Goal: Task Accomplishment & Management: Use online tool/utility

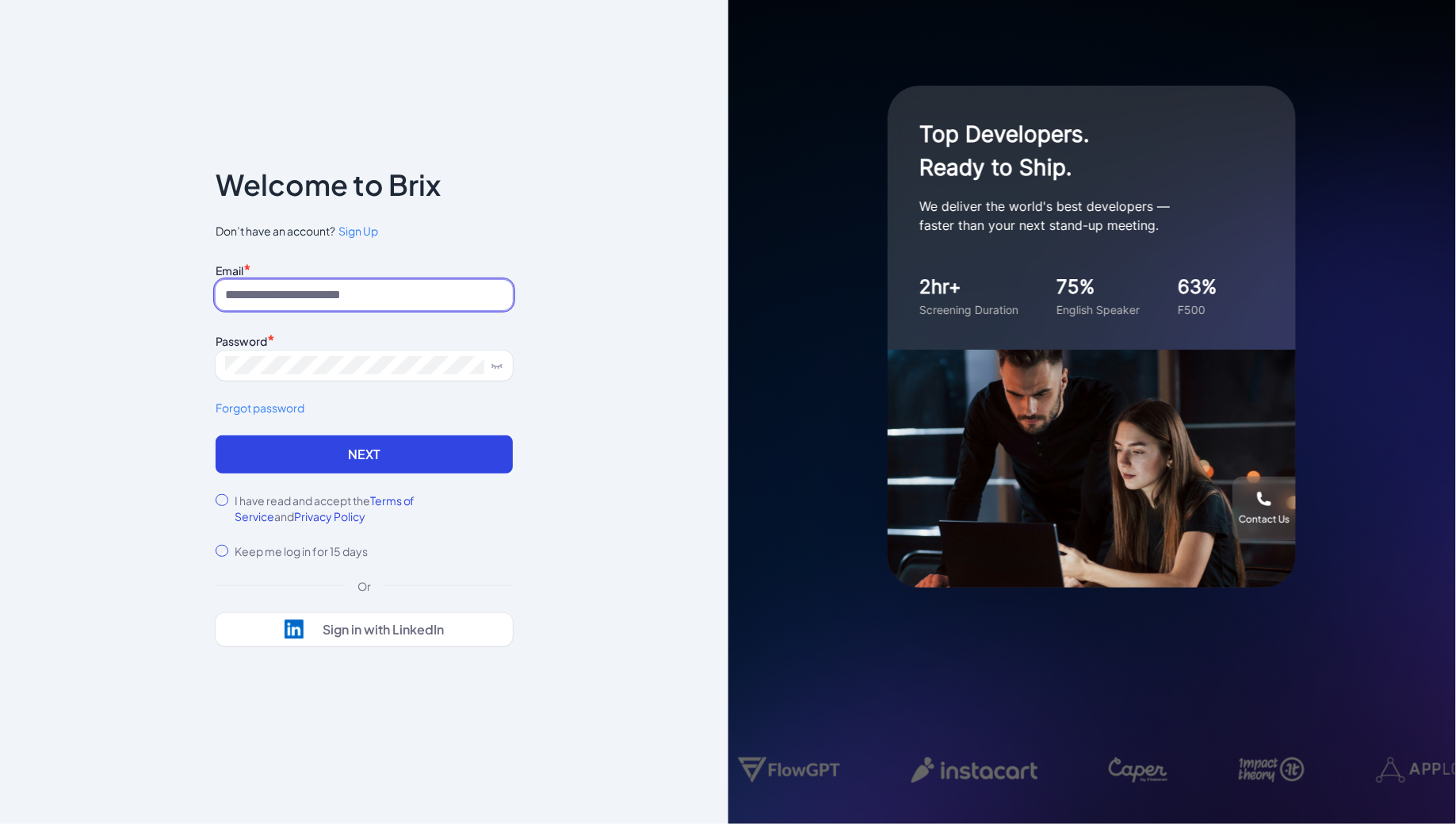
type input "**********"
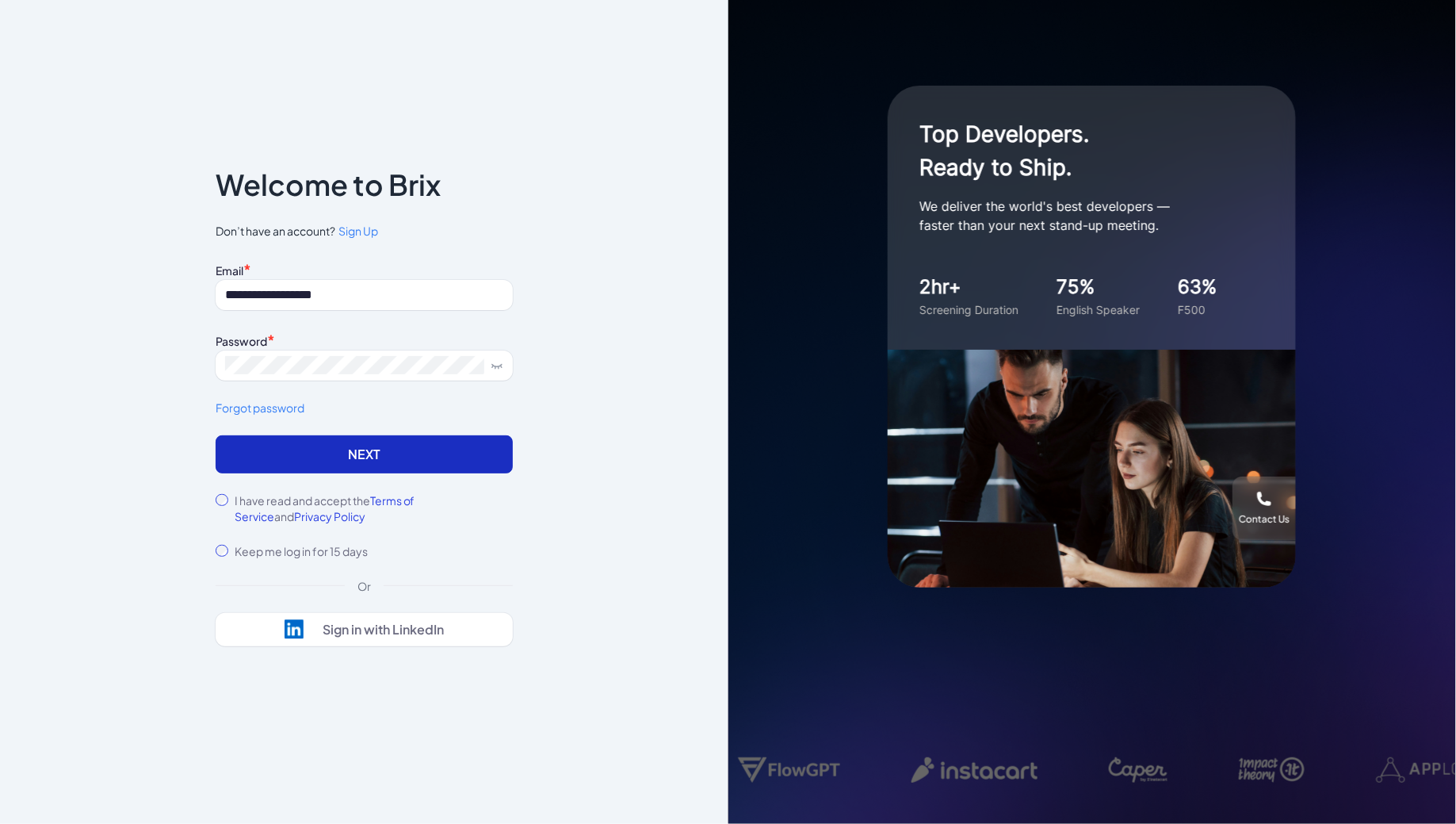
click at [329, 456] on button "Next" at bounding box center [364, 454] width 298 height 38
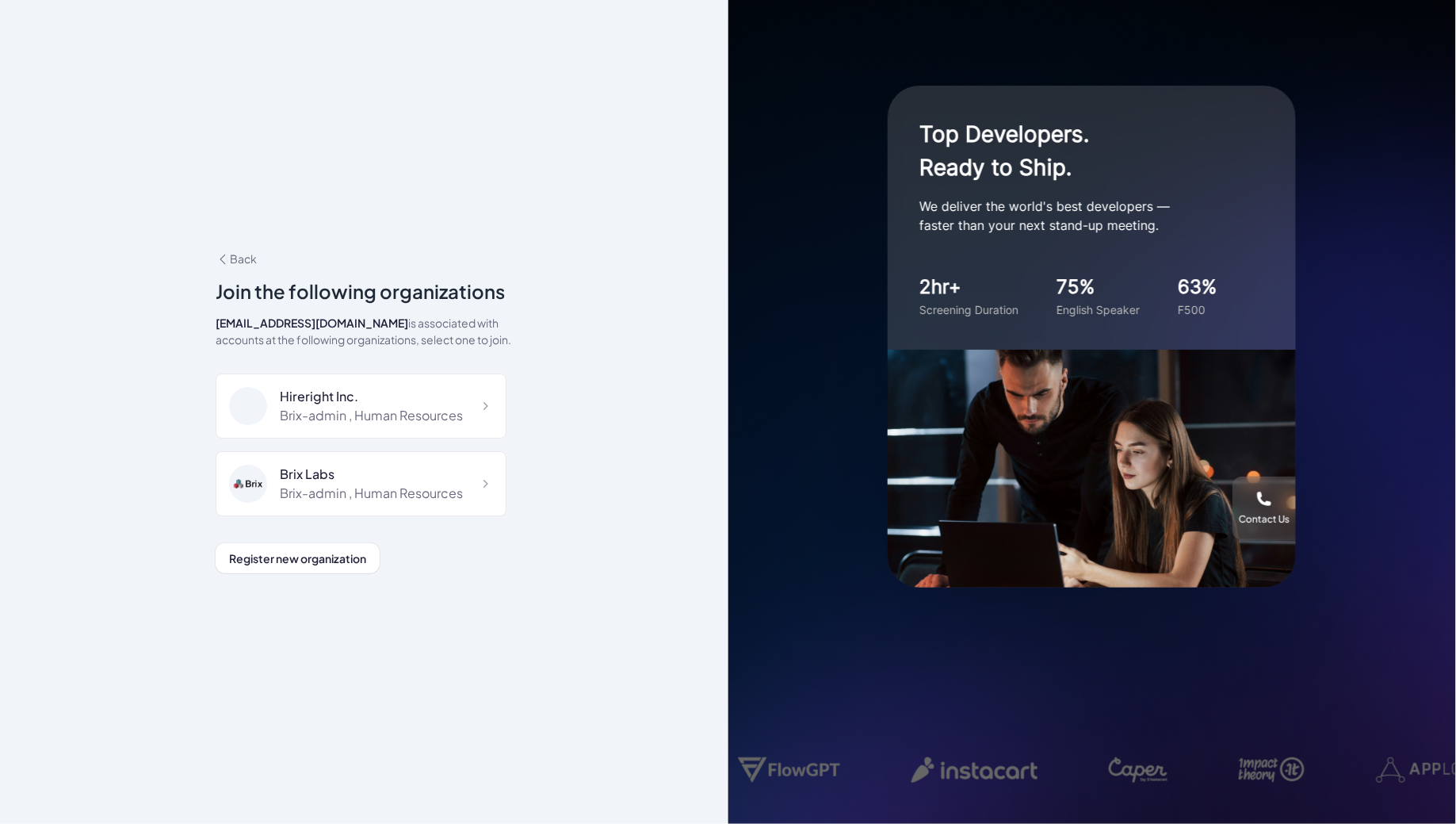
scroll to position [10585, 0]
click at [333, 544] on div "DeepVista" at bounding box center [357, 553] width 155 height 19
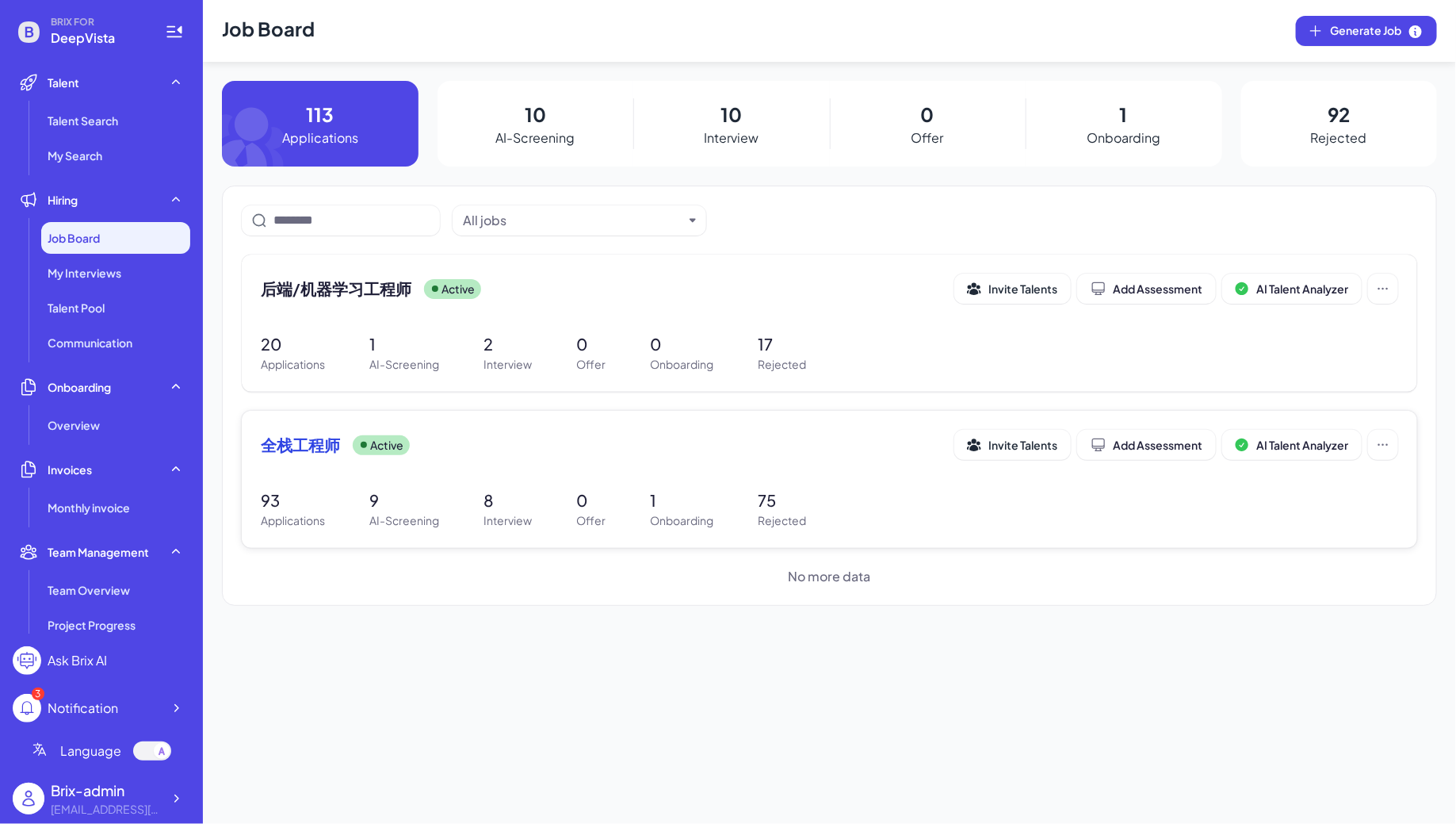
click at [433, 456] on div "全栈工程师 Active Invite Talents Add Assessment AI Talent Analyzer" at bounding box center [829, 445] width 1137 height 30
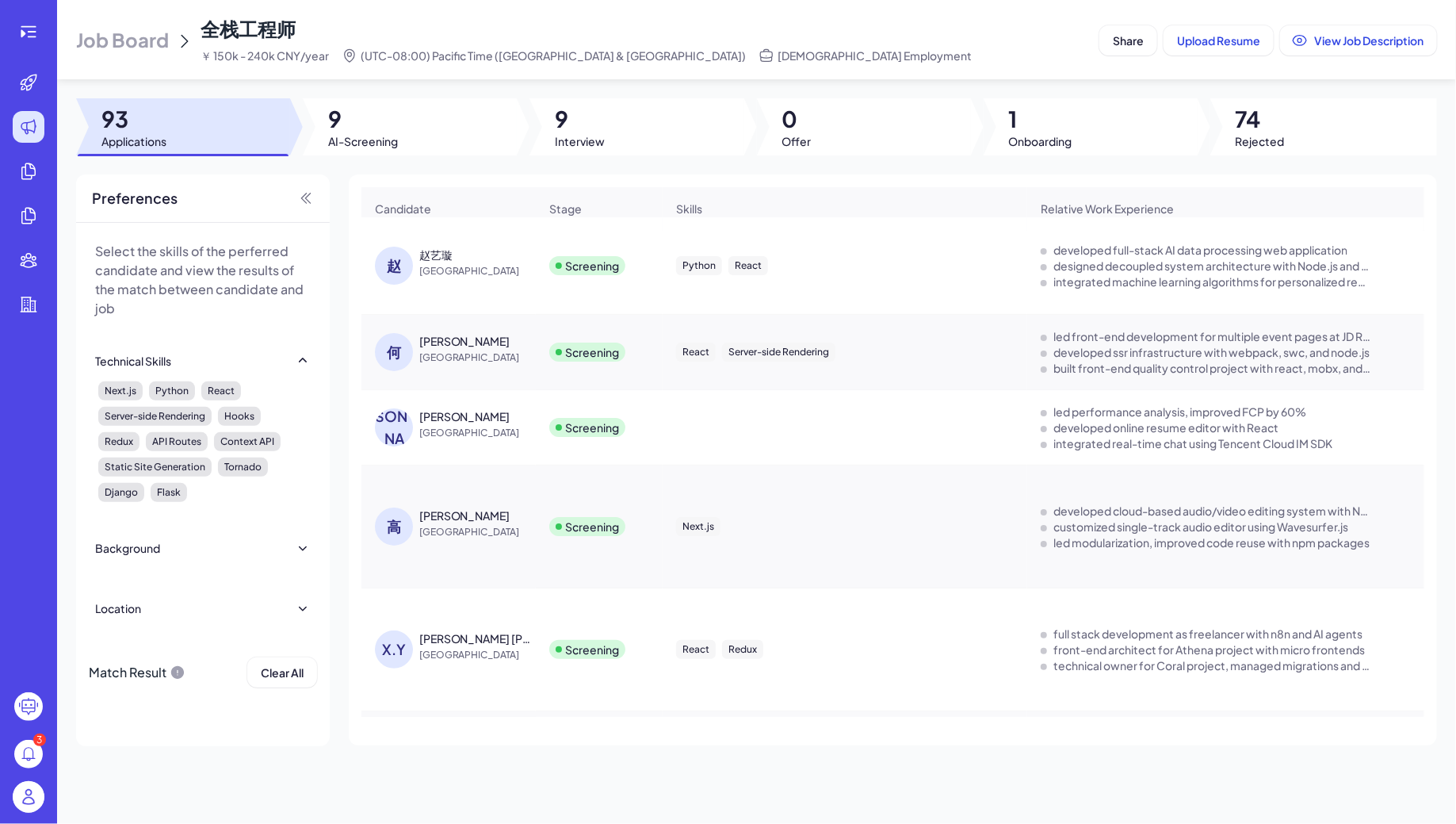
click at [453, 250] on div "赵艺璇" at bounding box center [478, 254] width 119 height 16
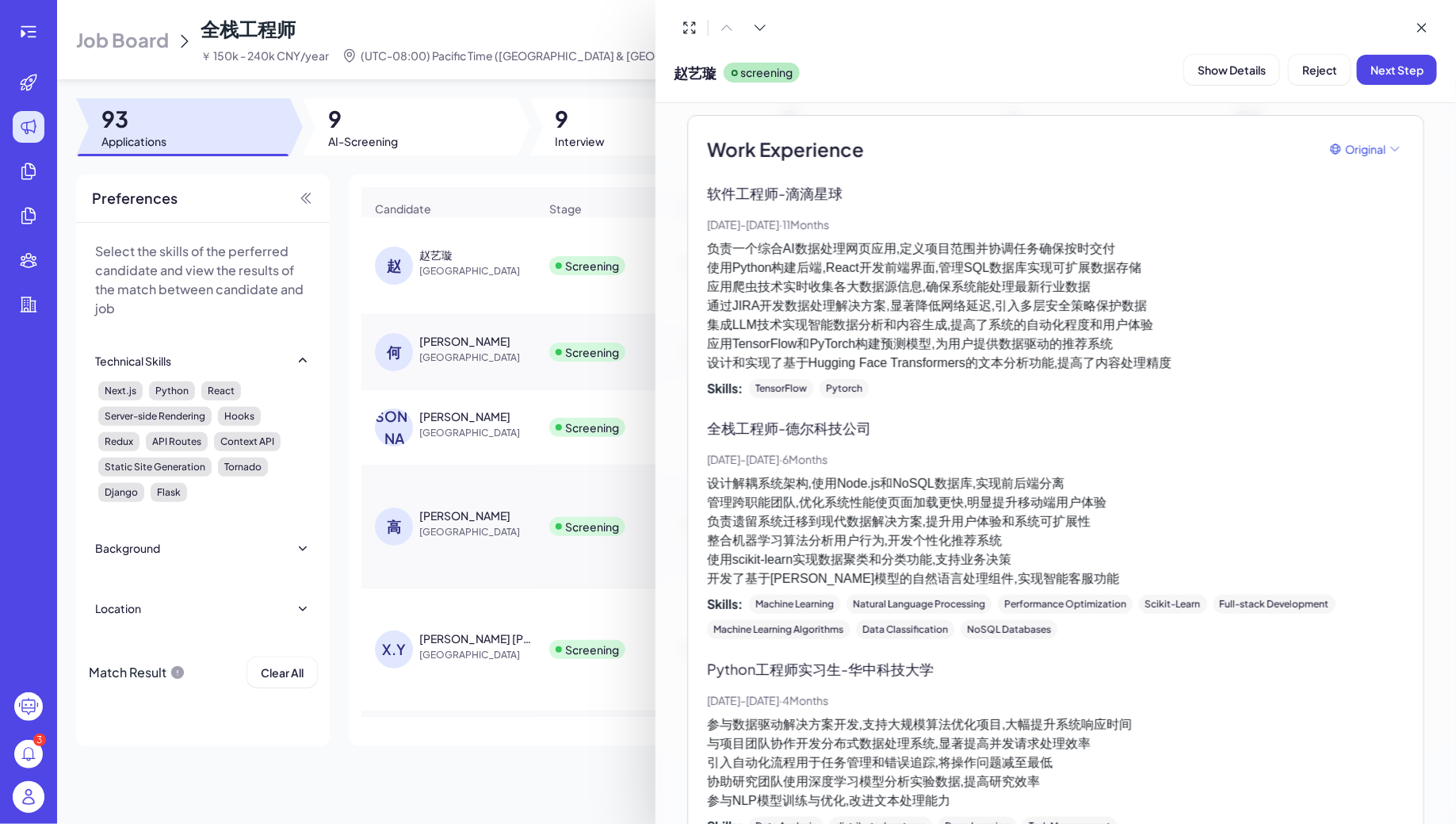
scroll to position [476, 0]
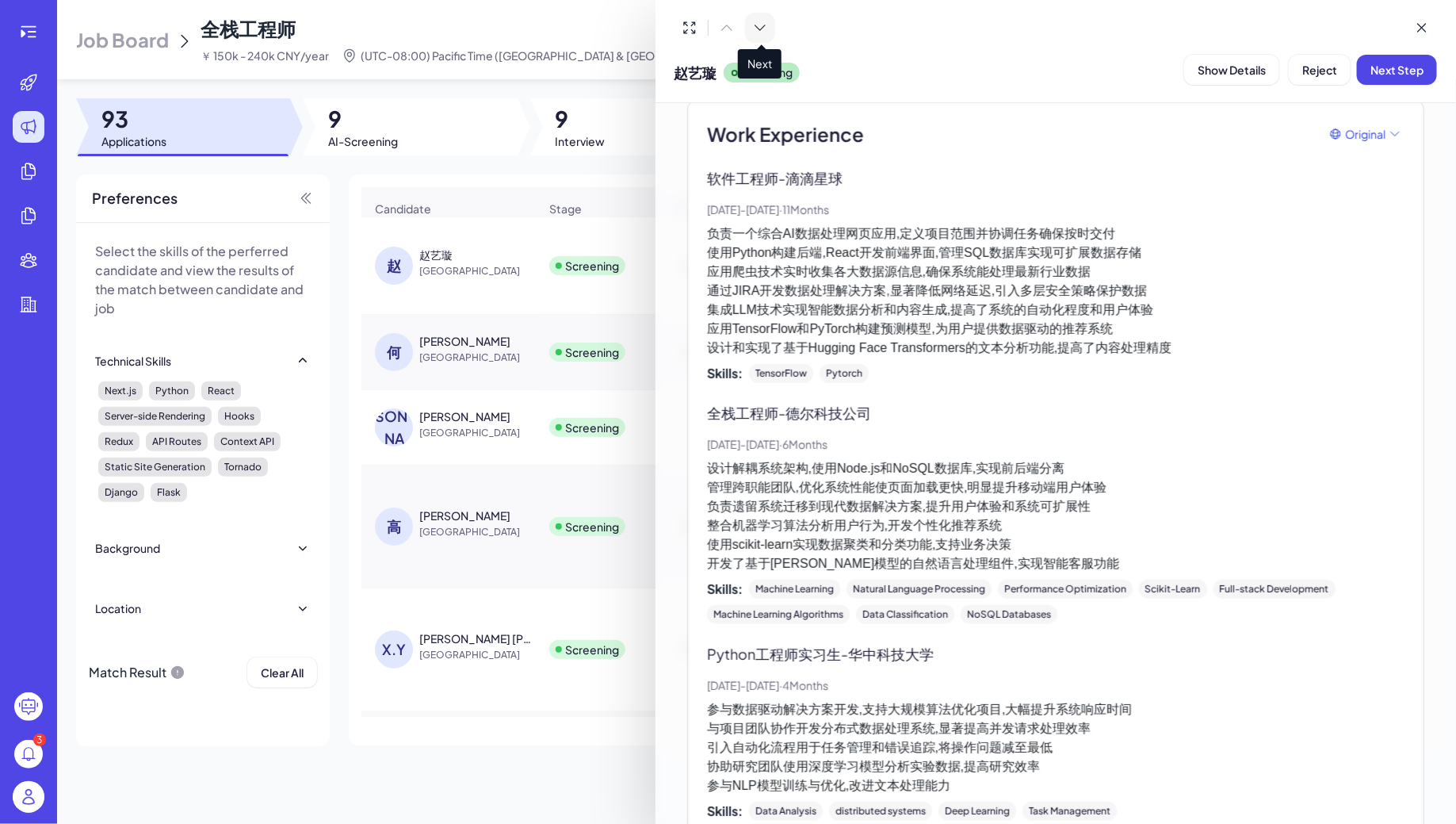
click at [757, 33] on icon at bounding box center [760, 28] width 16 height 16
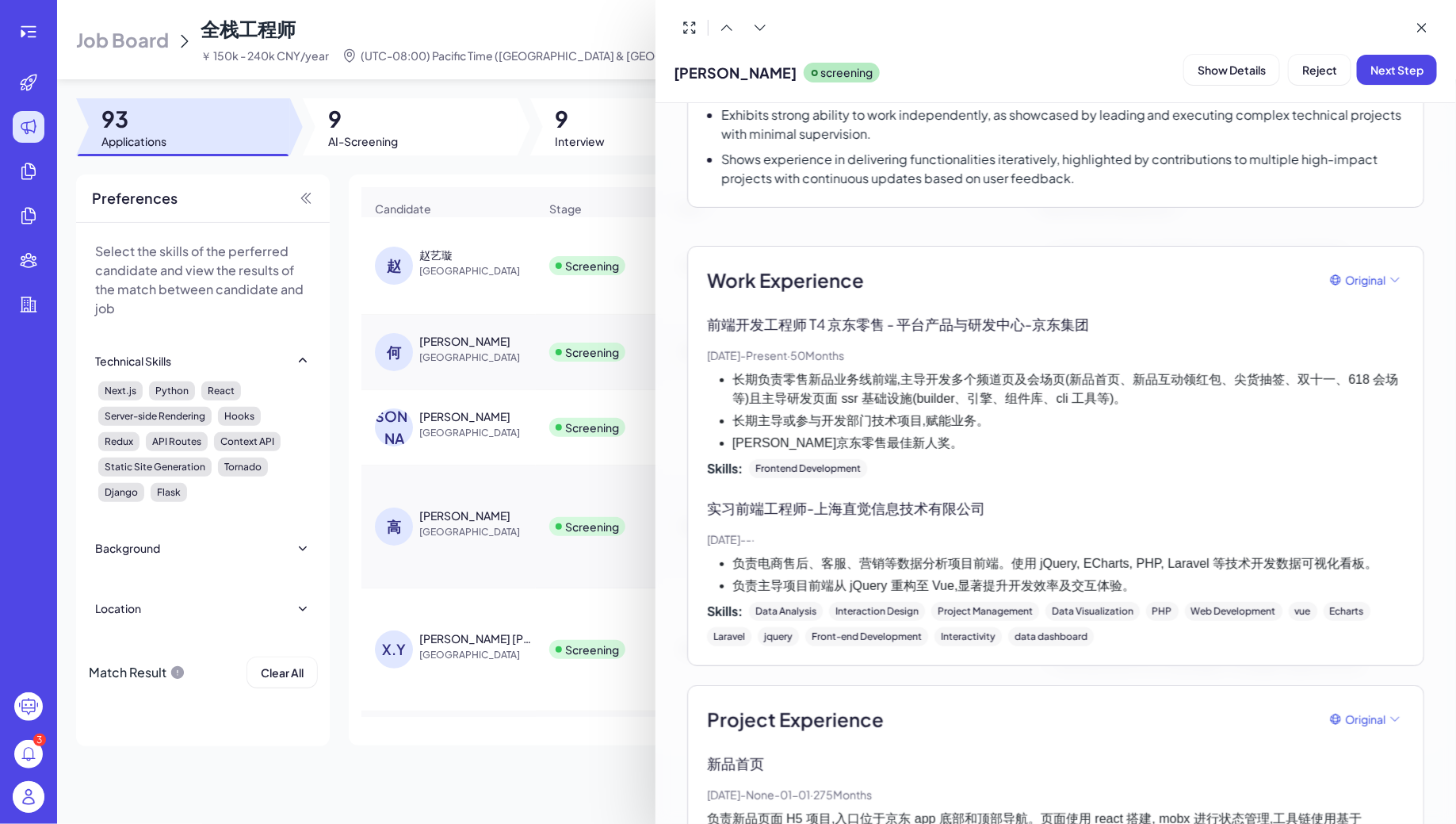
scroll to position [330, 0]
click at [766, 22] on icon at bounding box center [760, 28] width 16 height 16
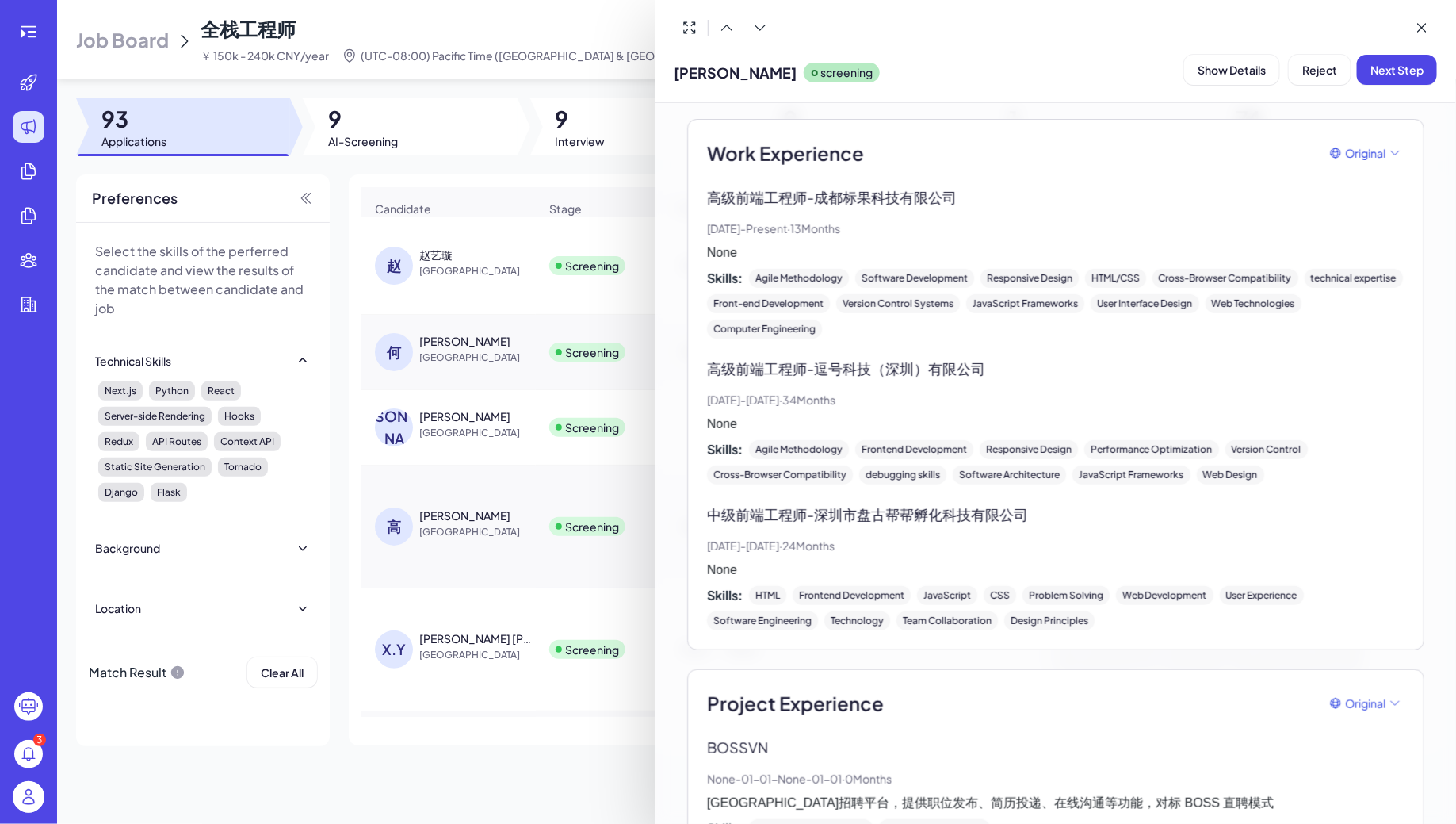
scroll to position [455, 0]
click at [766, 25] on icon at bounding box center [760, 28] width 16 height 16
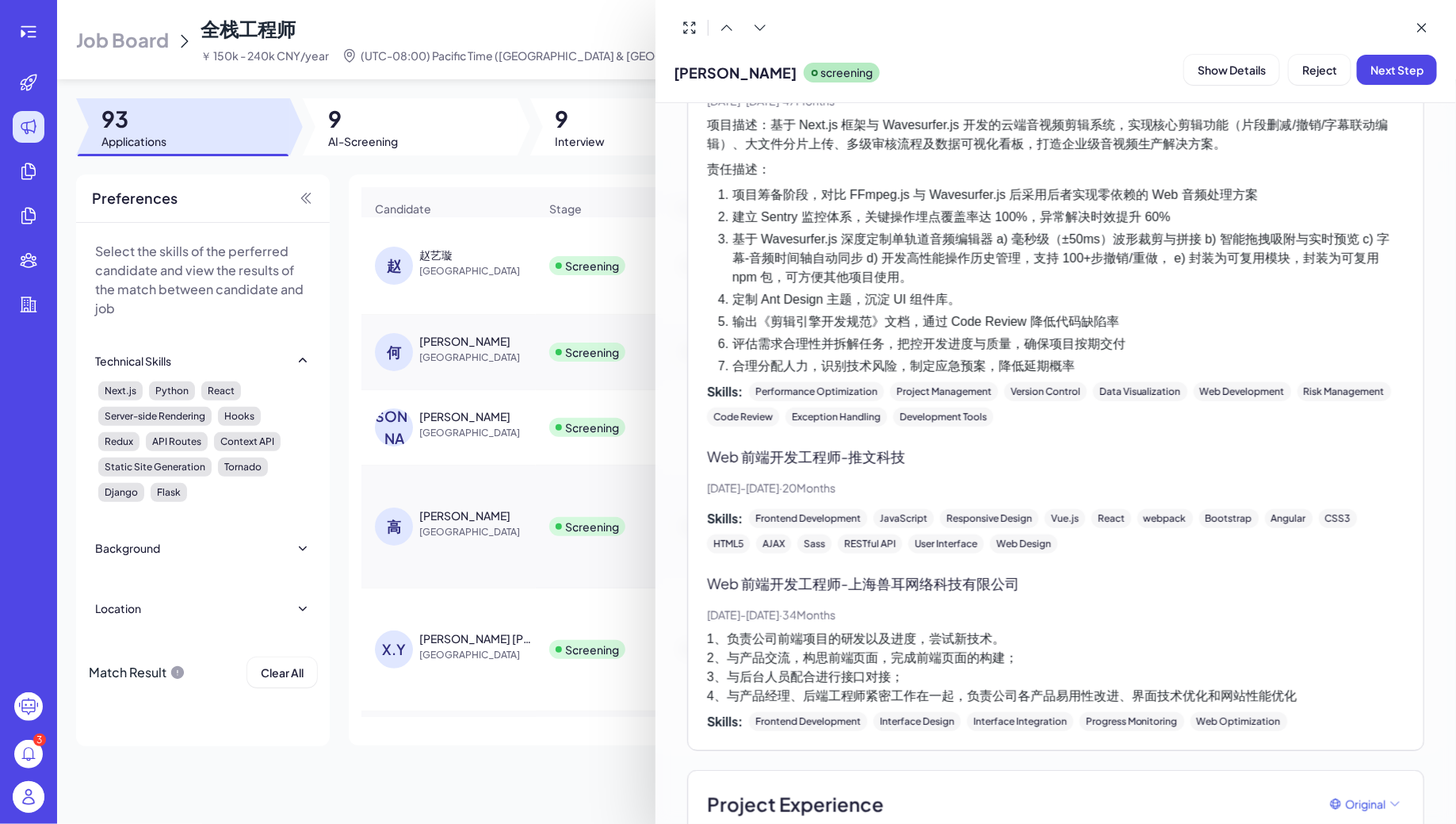
scroll to position [584, 0]
click at [757, 33] on icon at bounding box center [760, 28] width 16 height 16
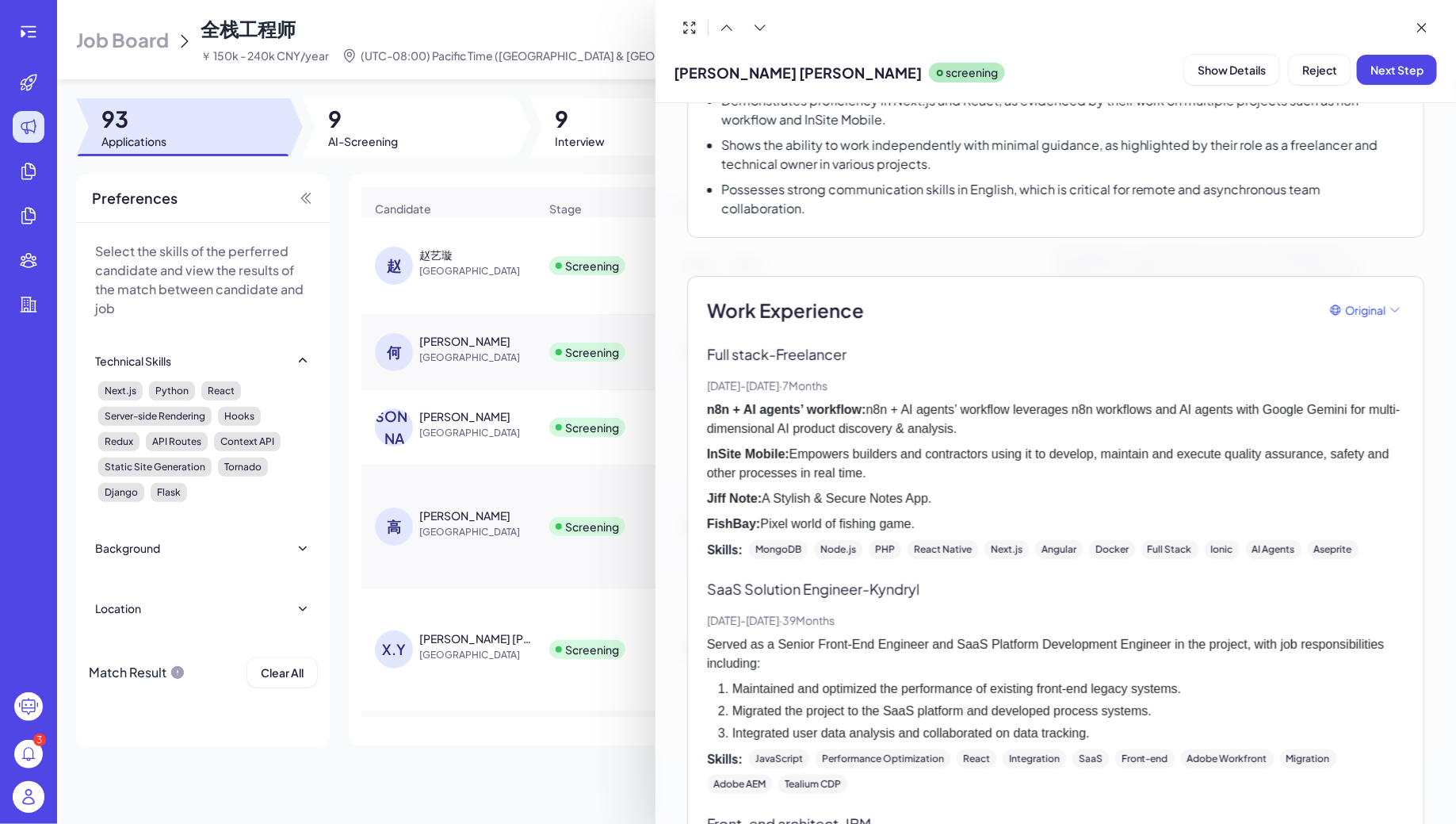
scroll to position [436, 0]
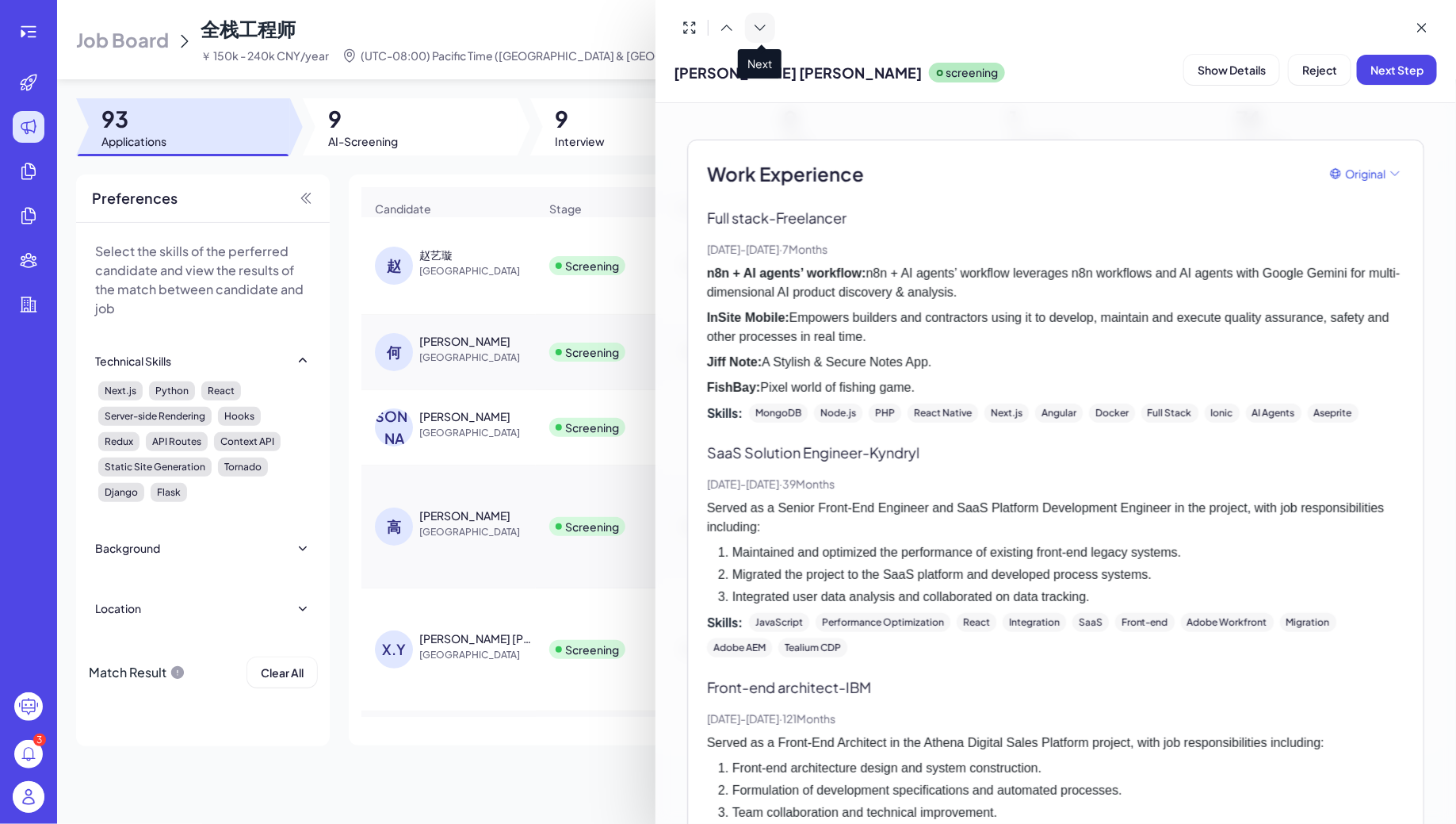
click at [760, 32] on icon at bounding box center [760, 28] width 16 height 16
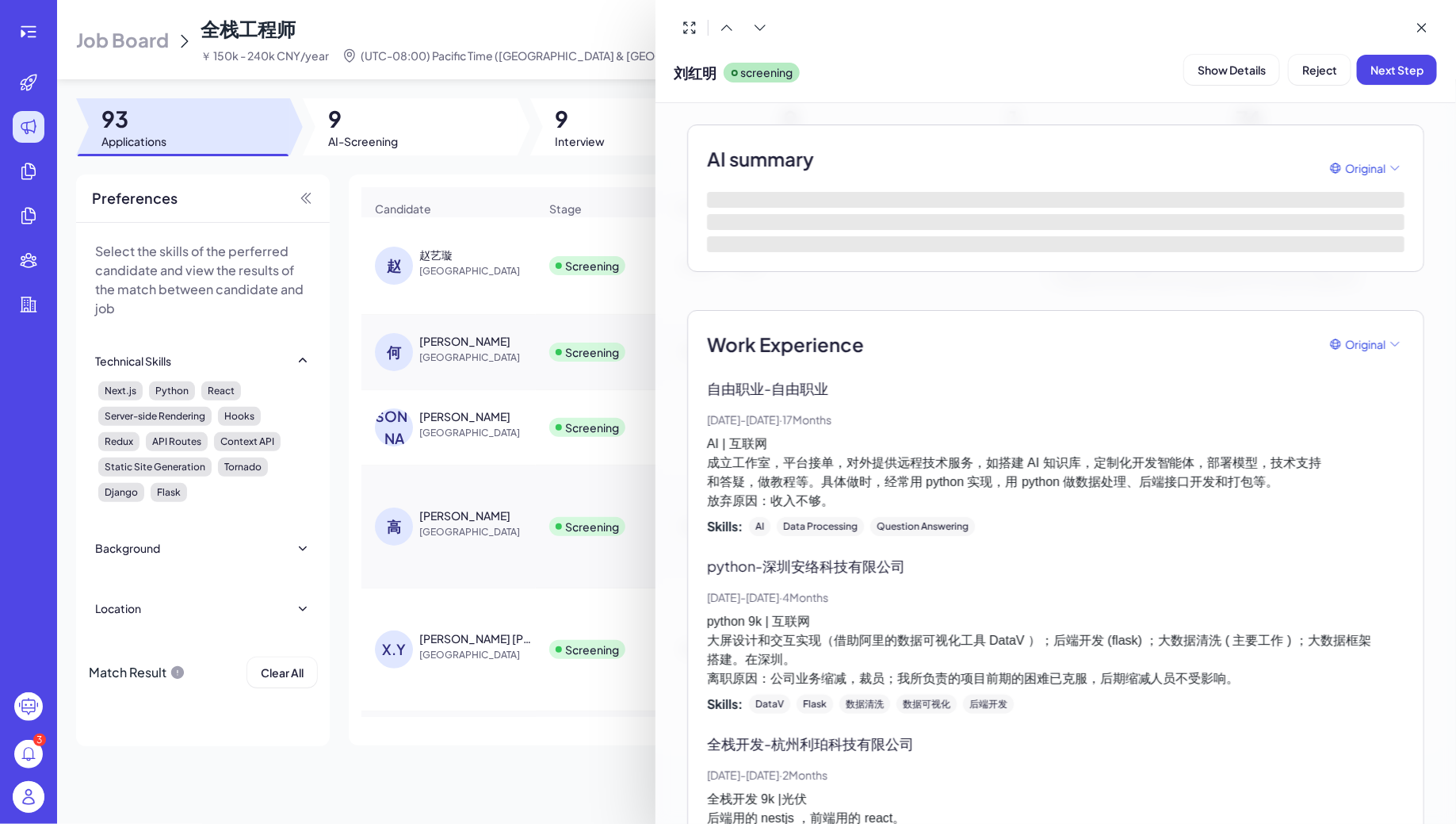
scroll to position [112, 0]
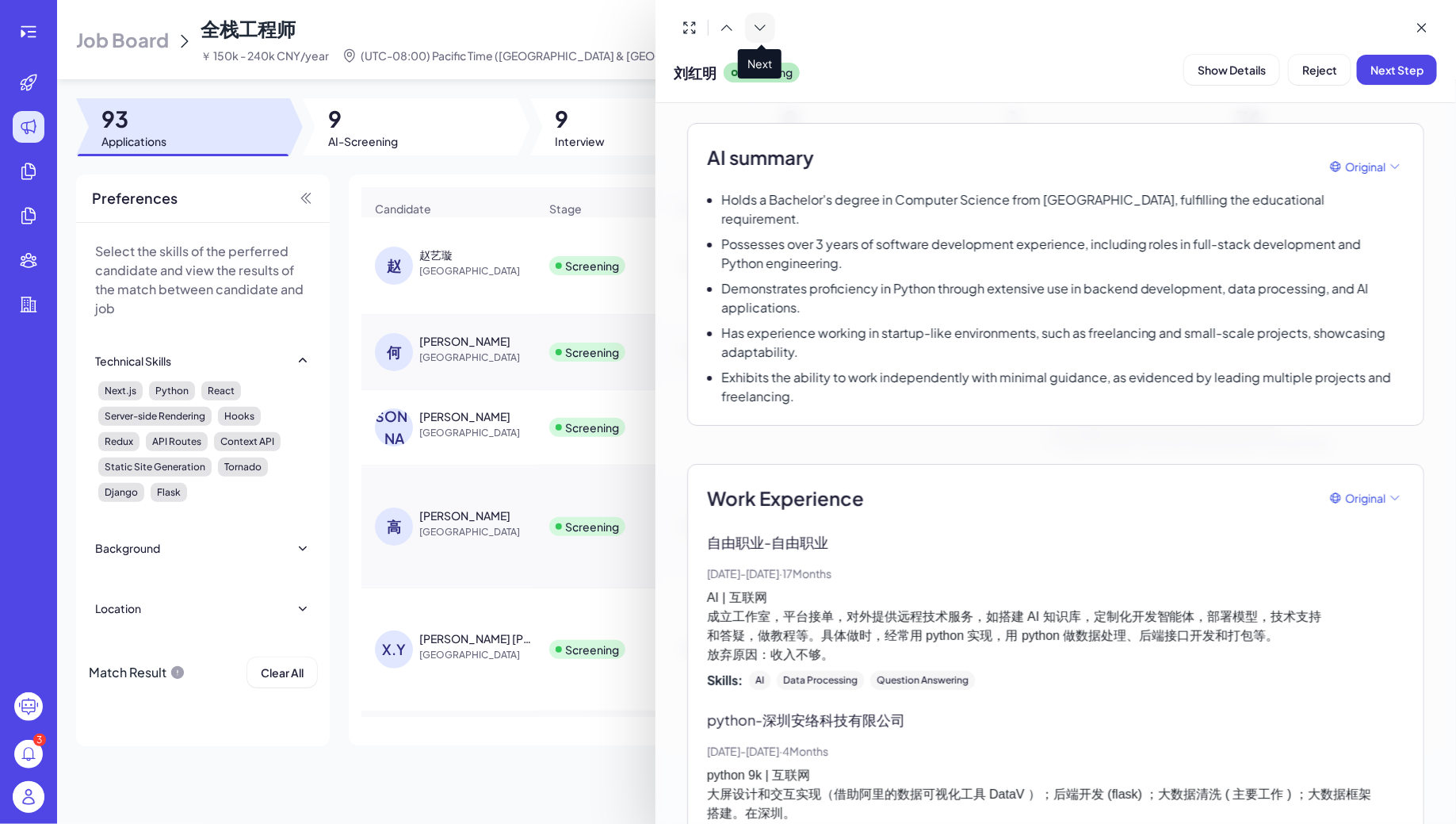
click at [758, 26] on icon at bounding box center [760, 28] width 16 height 16
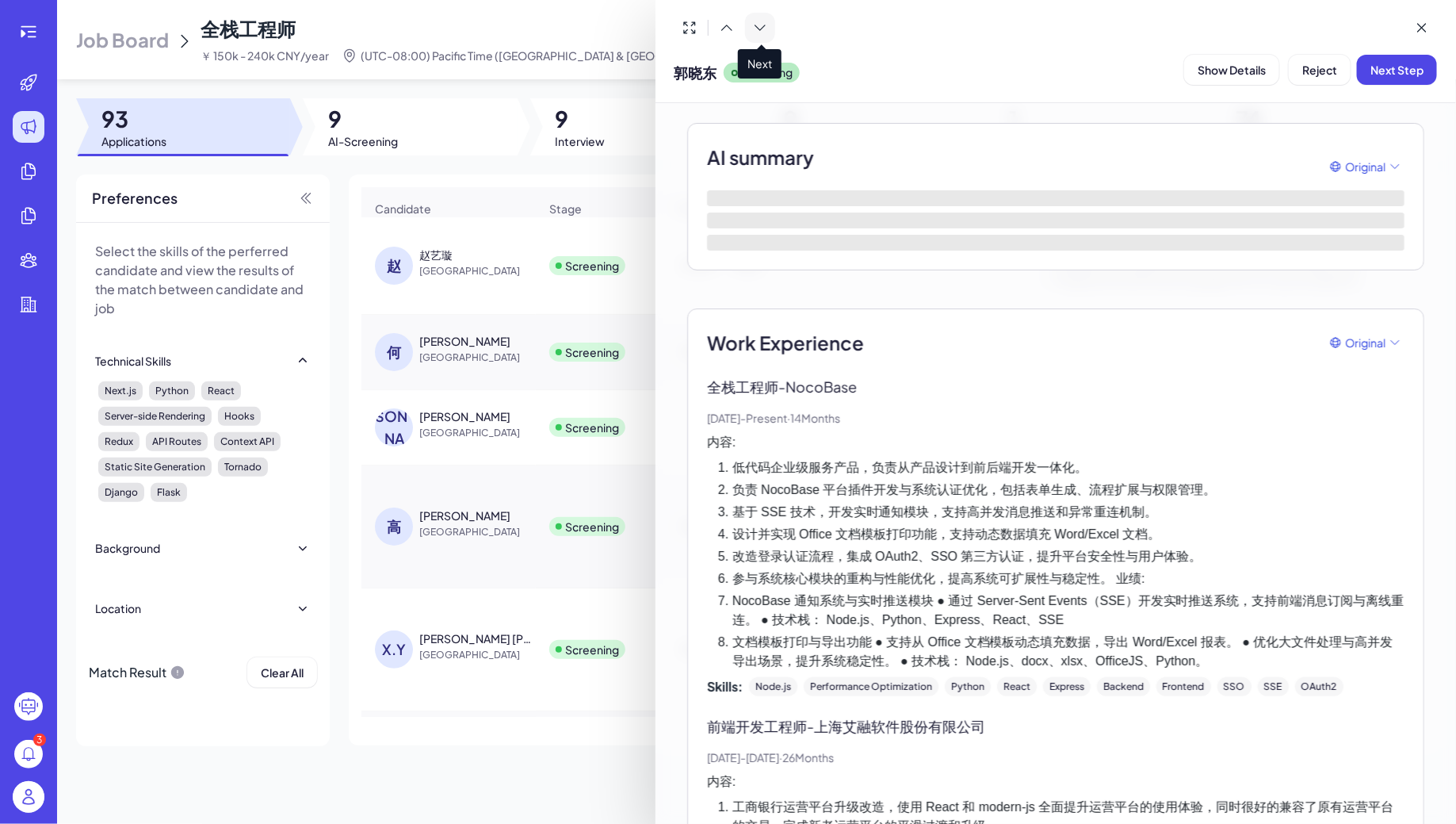
click at [758, 26] on icon at bounding box center [760, 28] width 16 height 16
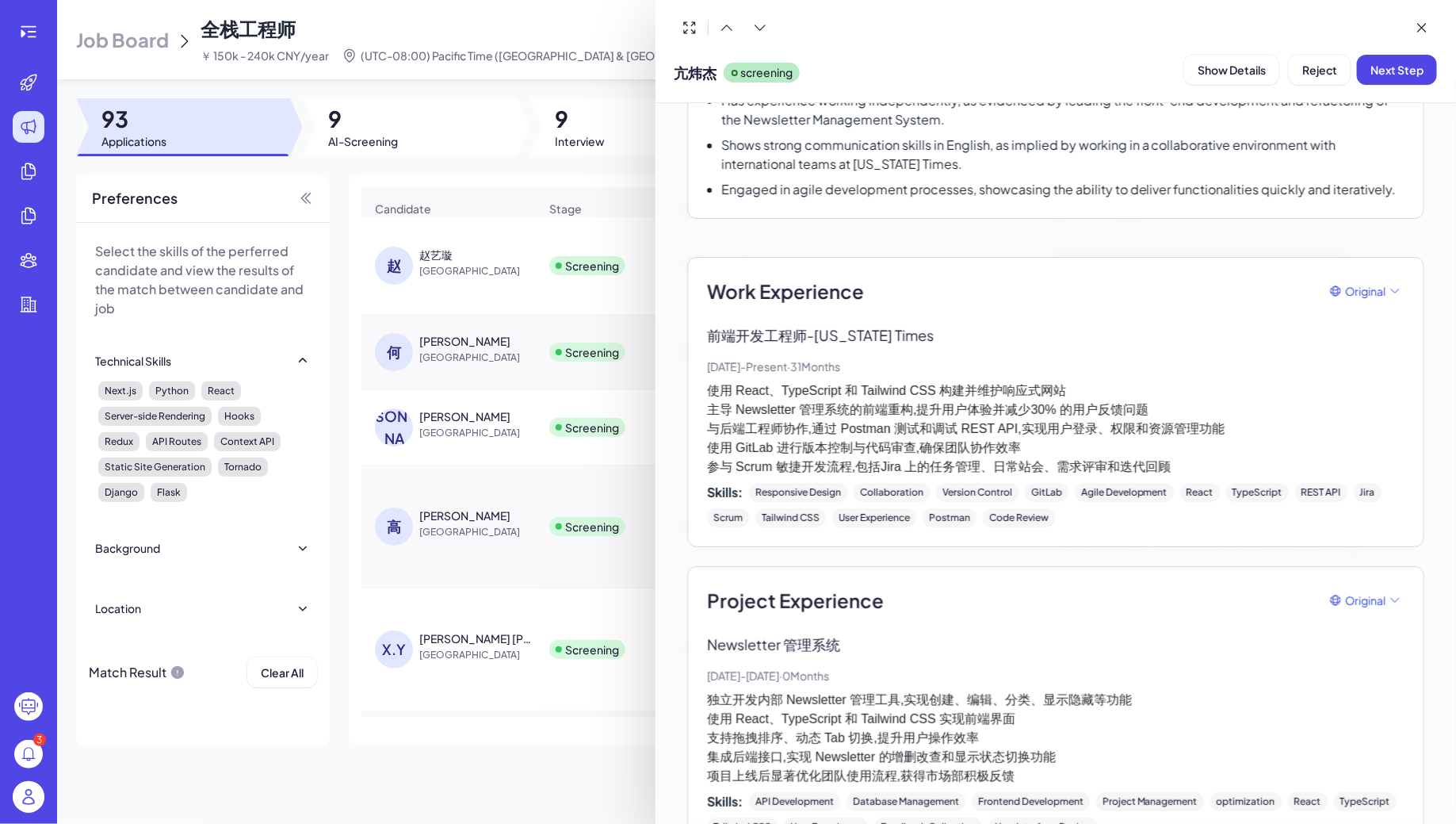
scroll to position [515, 0]
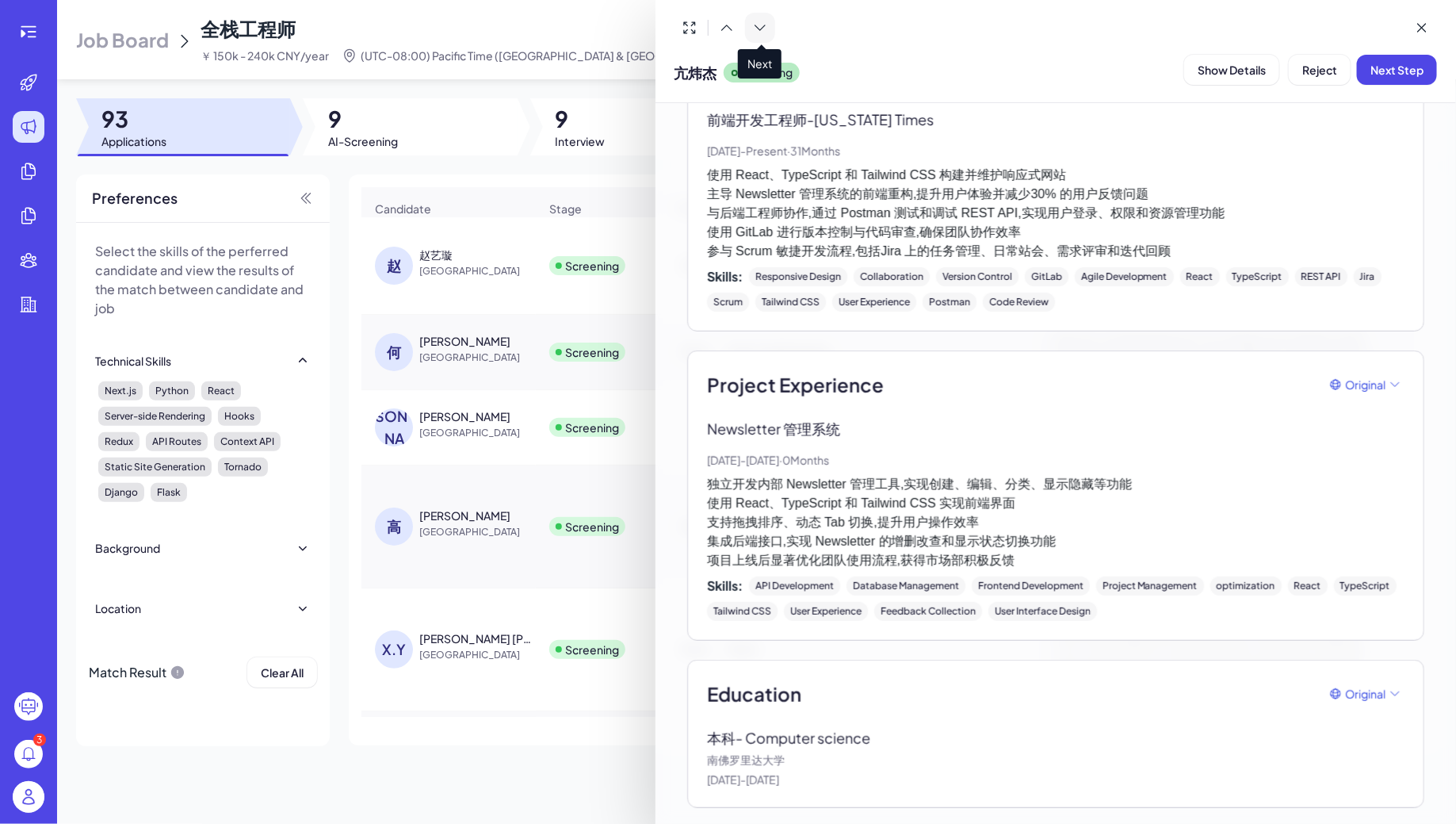
click at [766, 30] on icon at bounding box center [760, 28] width 16 height 16
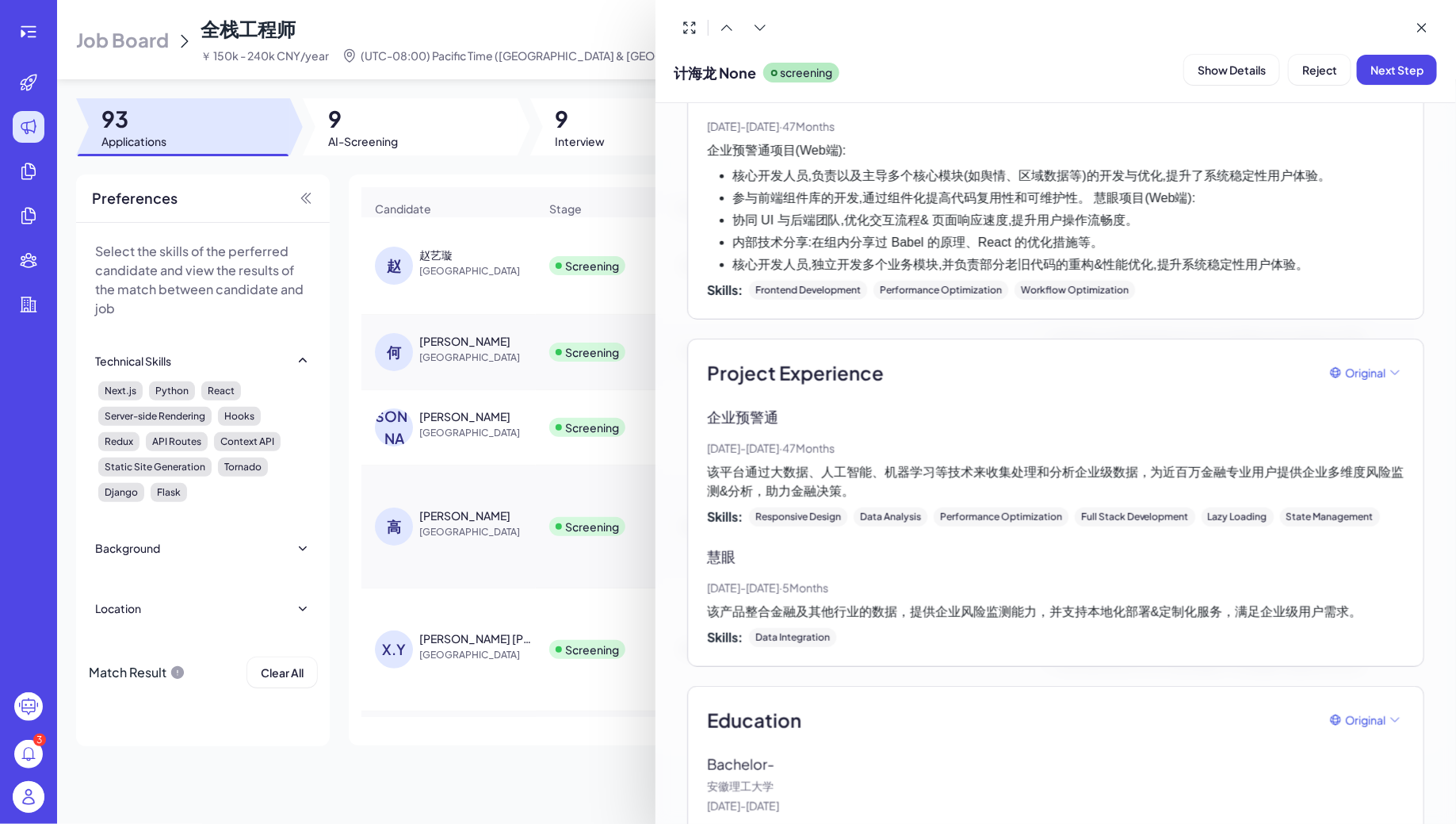
scroll to position [804, 0]
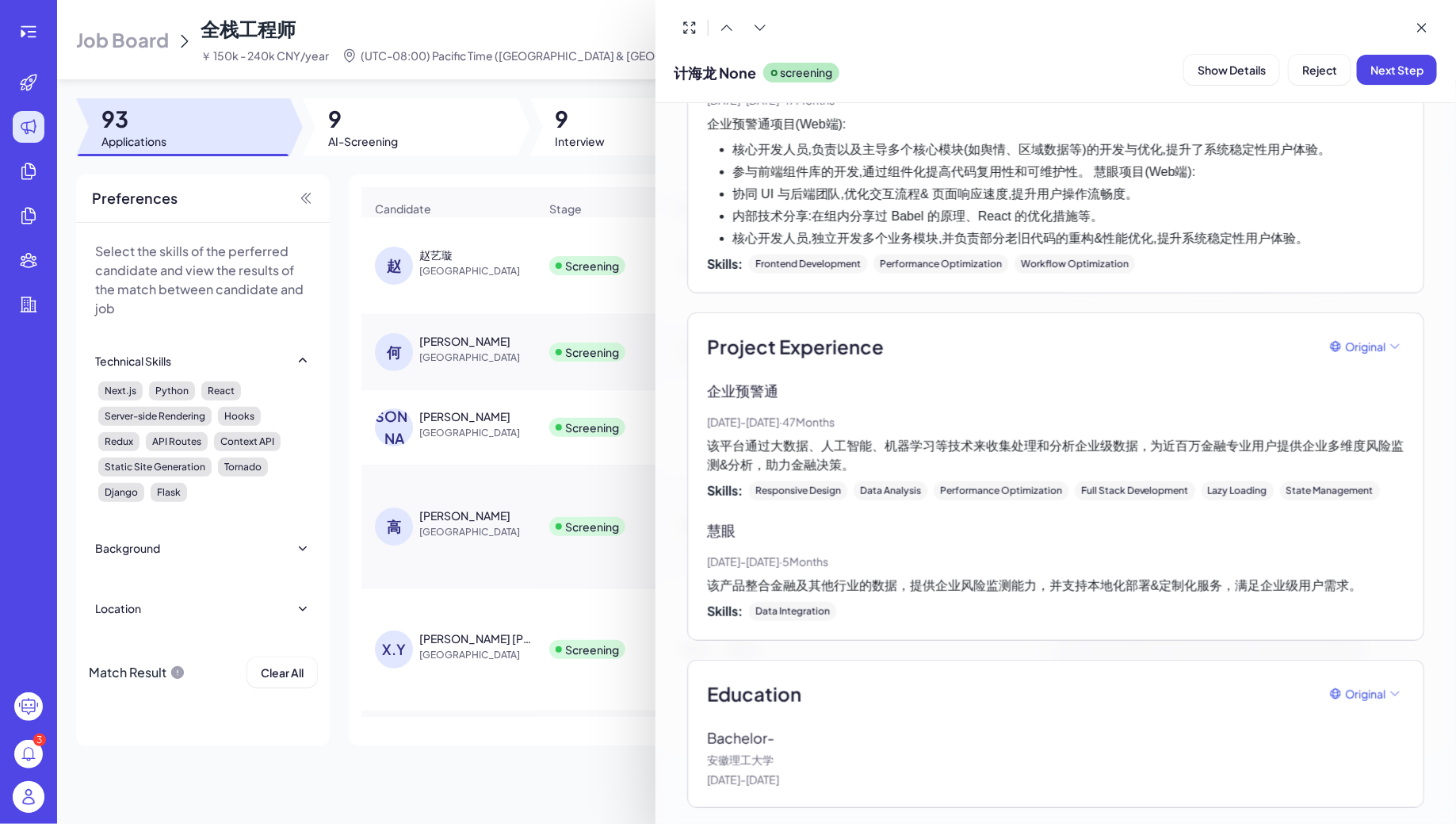
click at [497, 339] on div at bounding box center [728, 412] width 1456 height 824
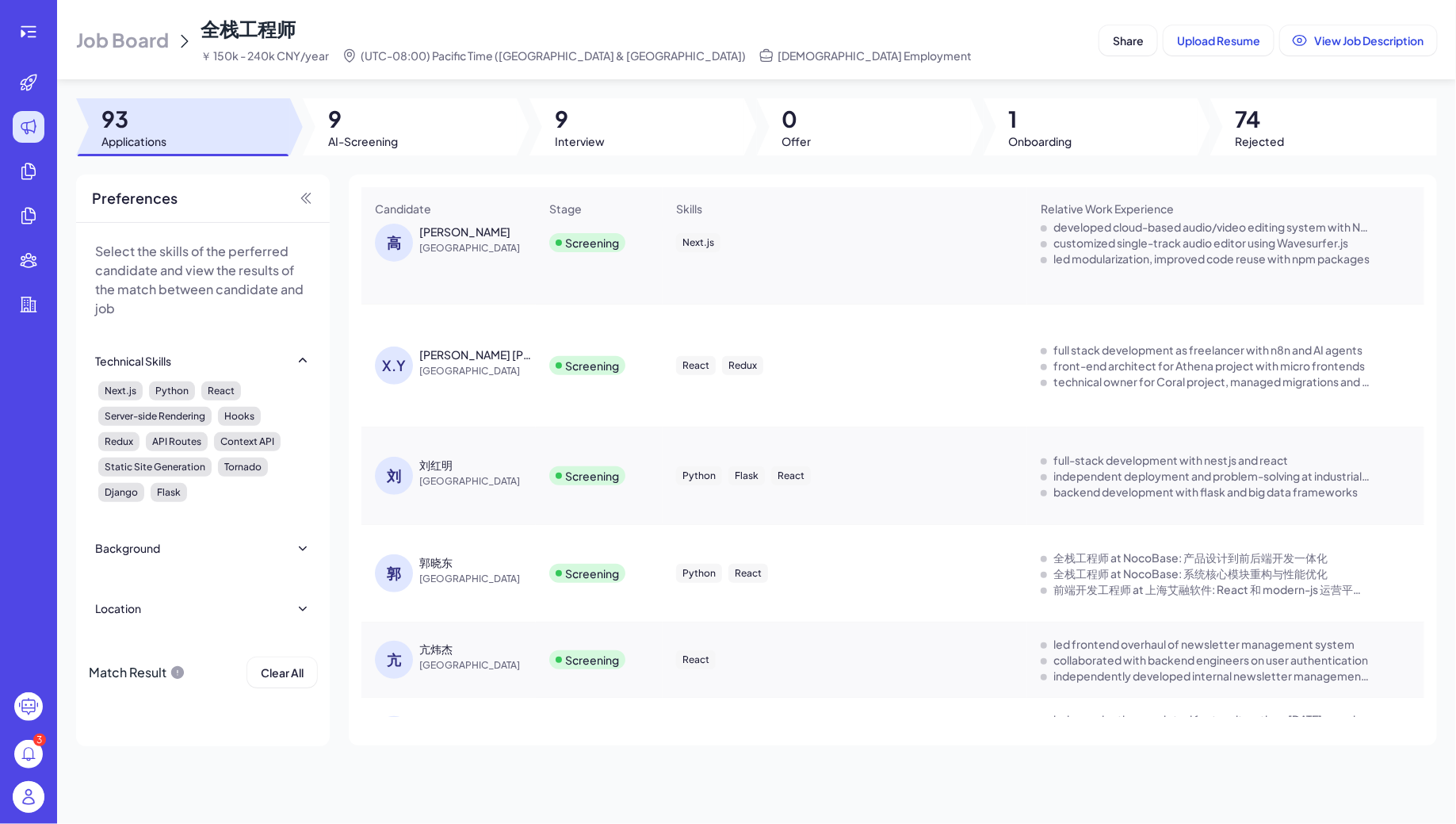
scroll to position [314, 0]
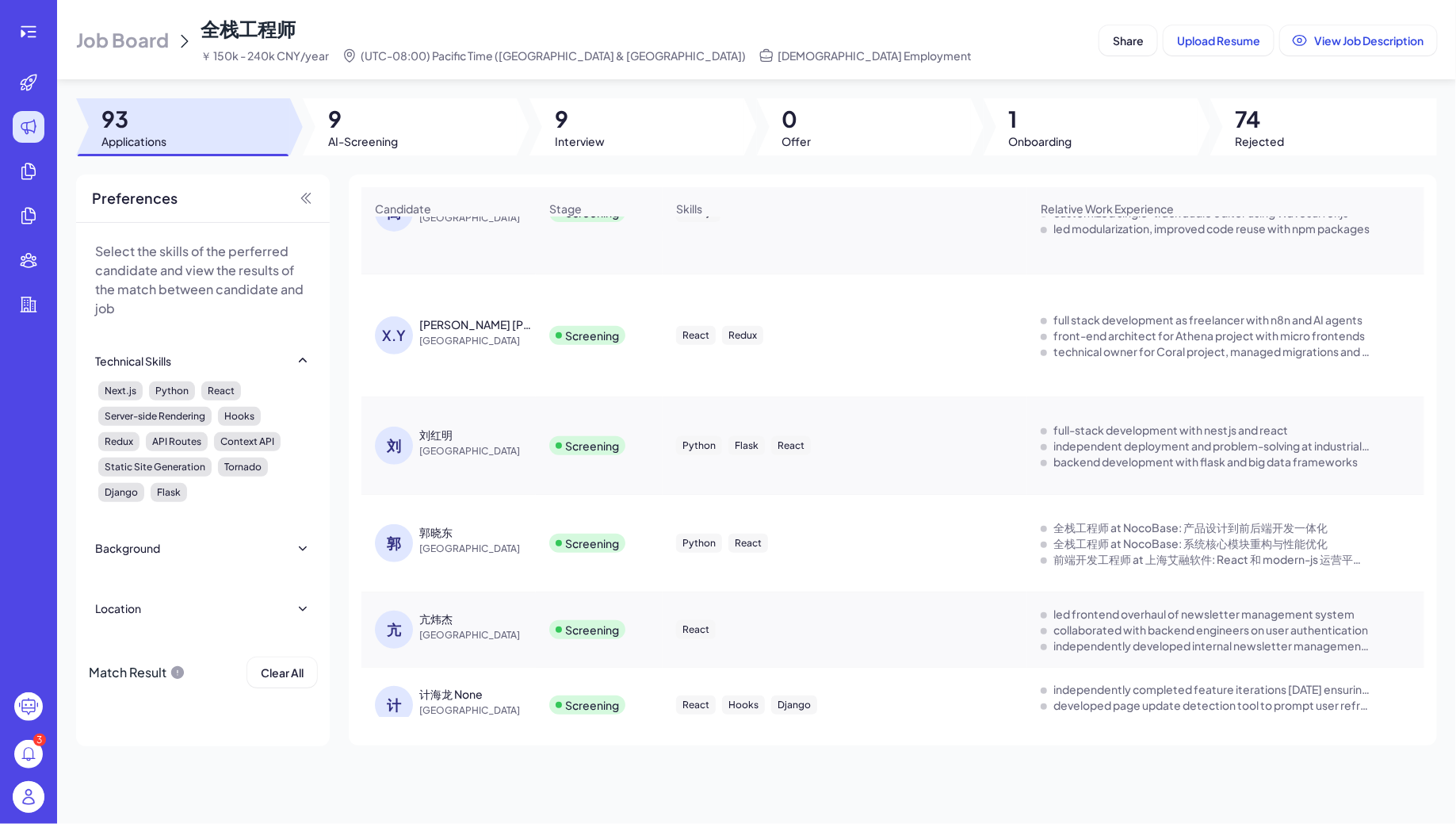
click at [441, 444] on span "China" at bounding box center [478, 450] width 119 height 16
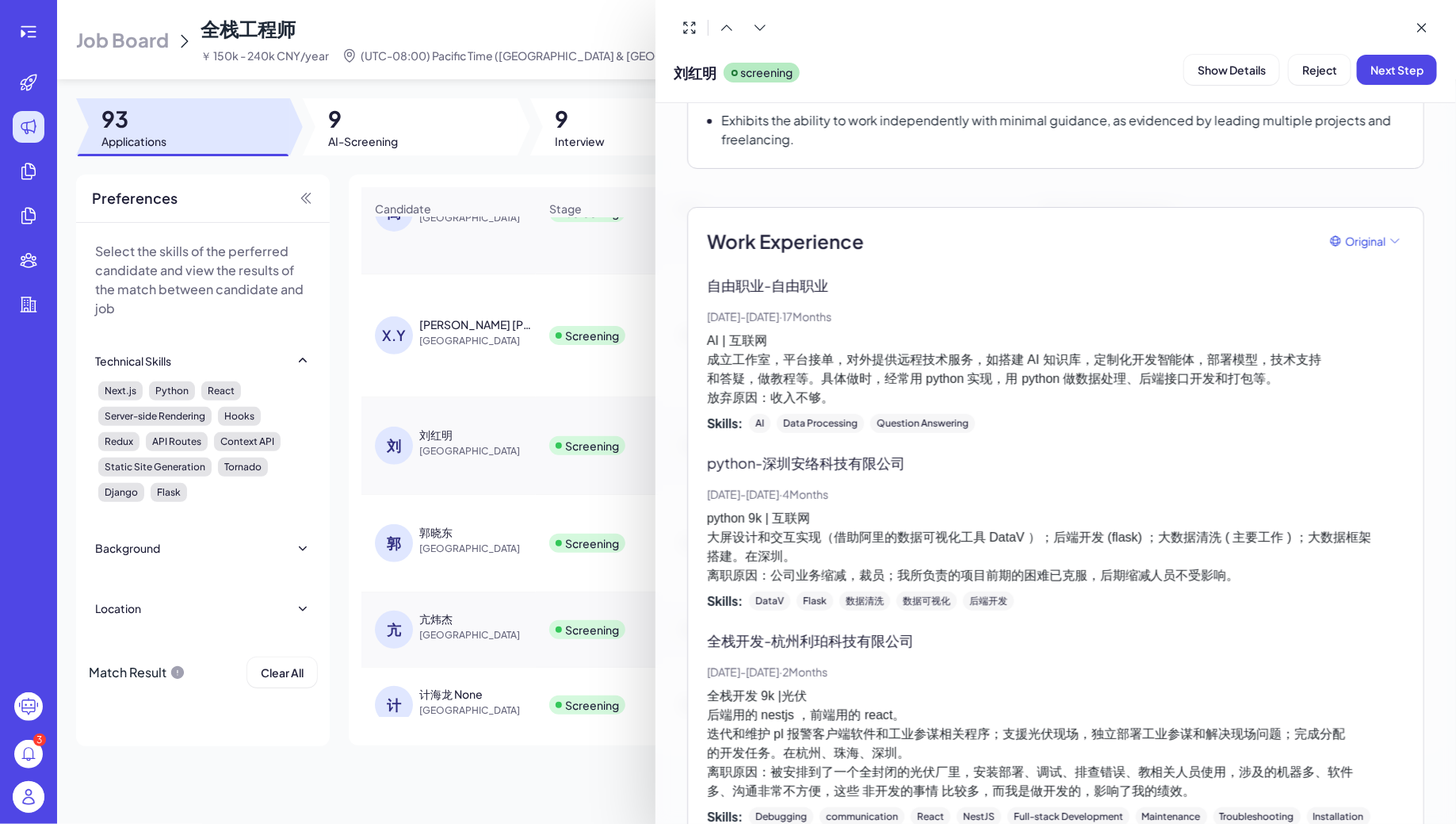
scroll to position [369, 0]
click at [484, 522] on div at bounding box center [728, 412] width 1456 height 824
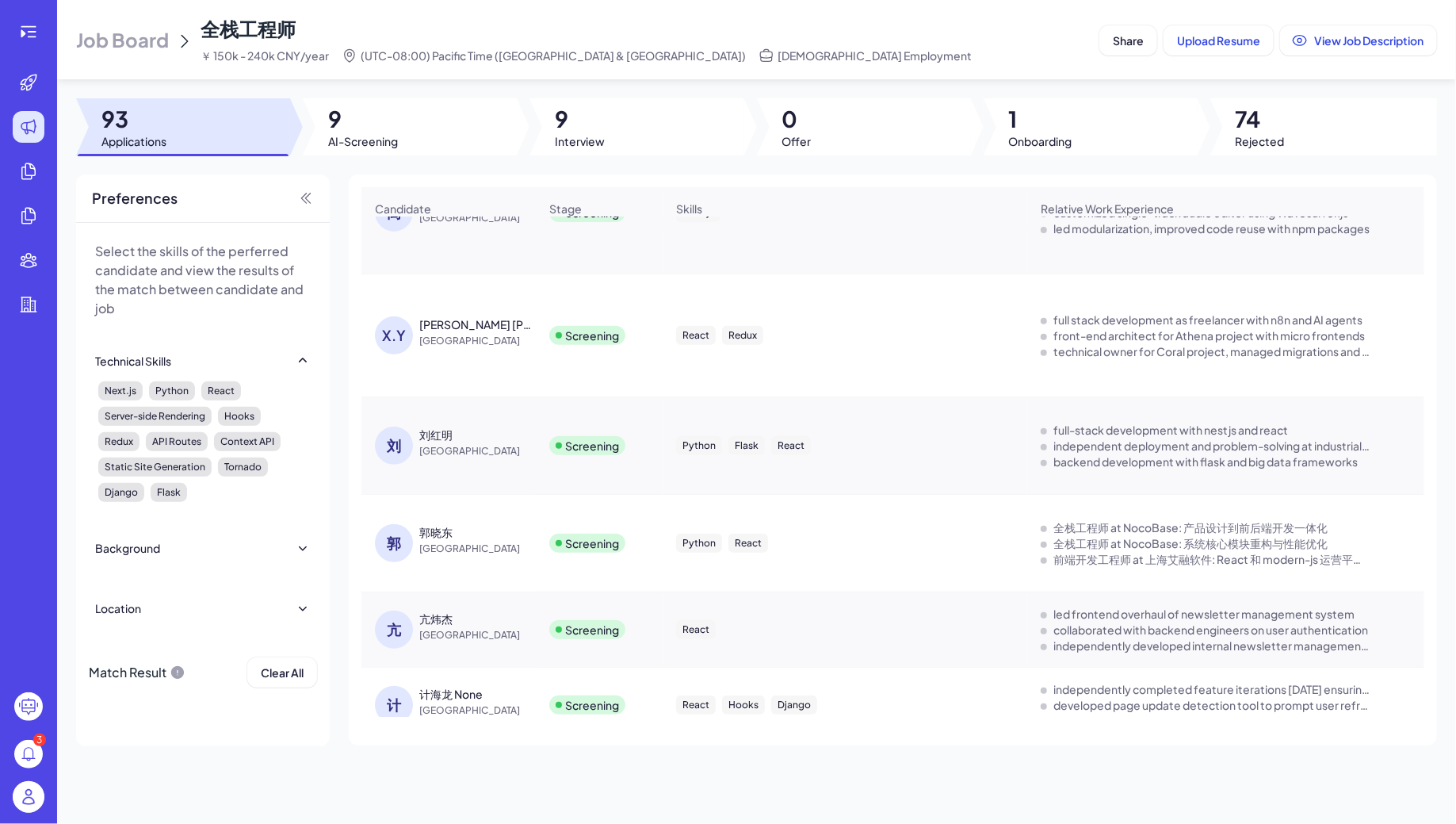
click at [447, 530] on div "郭晓东" at bounding box center [435, 531] width 33 height 16
